Goal: Information Seeking & Learning: Learn about a topic

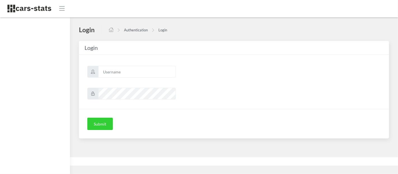
scroll to position [4, 4]
type input "skoda"
click at [97, 126] on button "Submit" at bounding box center [99, 124] width 25 height 12
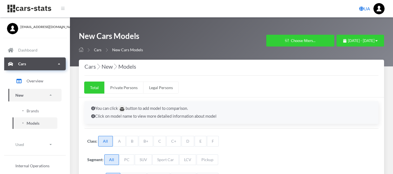
select select "25"
select select "SKODA"
click at [367, 9] on link "UA" at bounding box center [364, 8] width 15 height 11
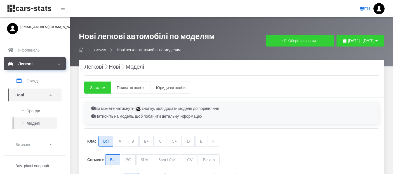
select select "25"
select select "SKODA"
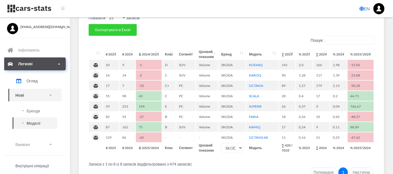
scroll to position [186, 0]
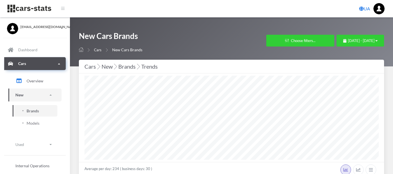
select select "25"
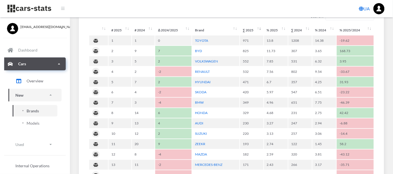
scroll to position [272, 0]
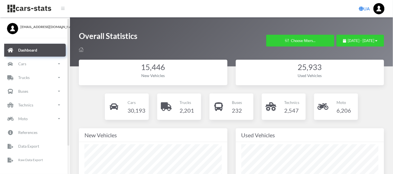
click at [58, 25] on span "[EMAIL_ADDRESS][DOMAIN_NAME]" at bounding box center [41, 26] width 43 height 5
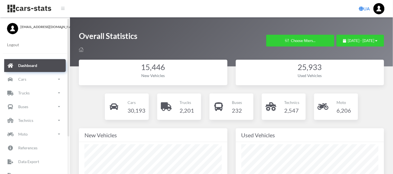
click at [7, 44] on span "Logout" at bounding box center [35, 45] width 56 height 10
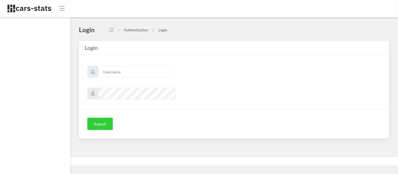
scroll to position [4, 4]
type input "skoda"
click at [154, 71] on input "skoda" at bounding box center [137, 72] width 78 height 12
click at [97, 127] on button "Submit" at bounding box center [99, 124] width 25 height 12
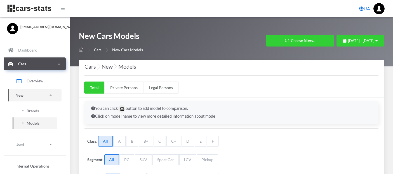
select select "25"
select select "MAZDA"
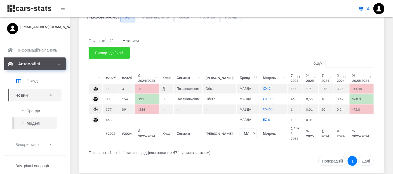
scroll to position [175, 0]
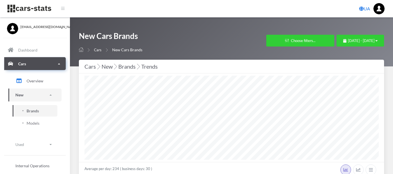
select select "25"
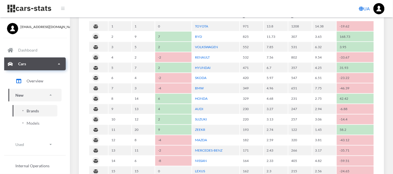
scroll to position [274, 0]
